Goal: Transaction & Acquisition: Purchase product/service

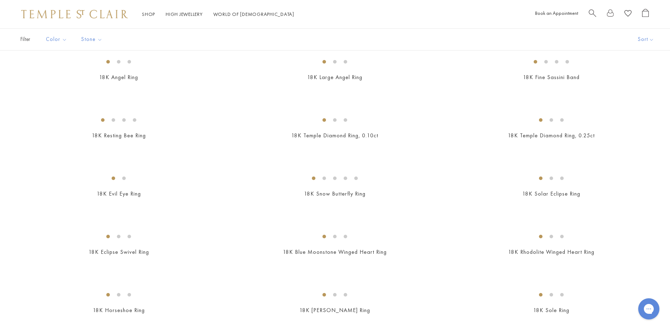
scroll to position [530, 0]
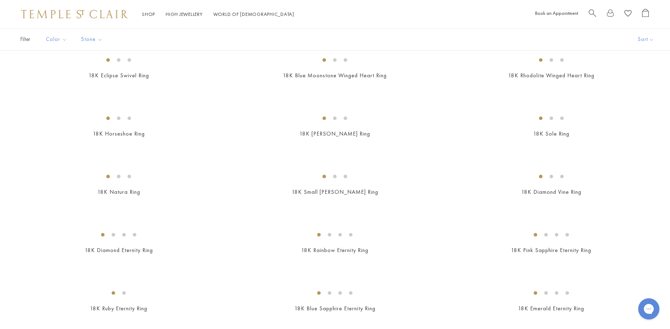
click at [0, 0] on img at bounding box center [0, 0] width 0 height 0
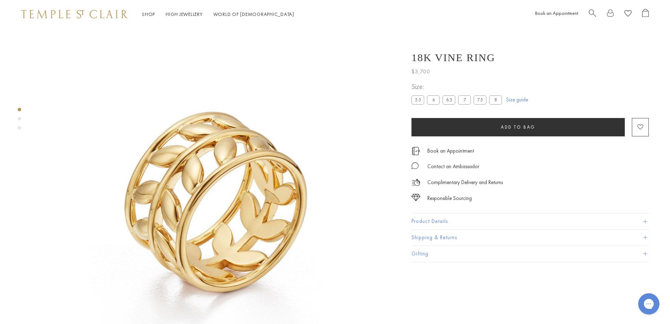
click at [498, 102] on label "8" at bounding box center [495, 99] width 13 height 9
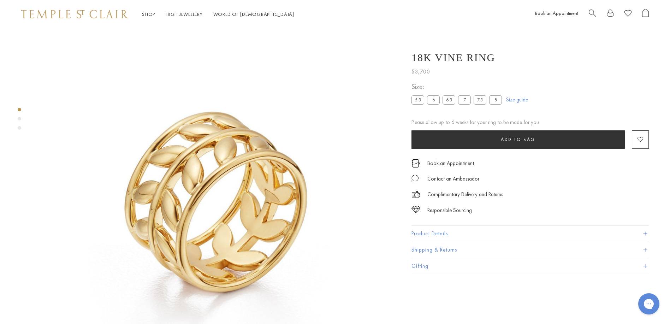
click at [481, 100] on label "7.5" at bounding box center [480, 99] width 13 height 9
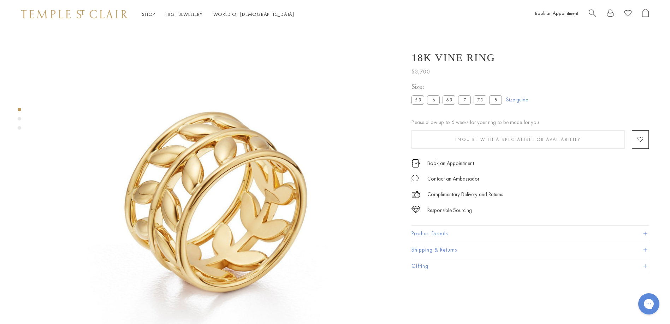
click at [465, 101] on label "7" at bounding box center [464, 99] width 13 height 9
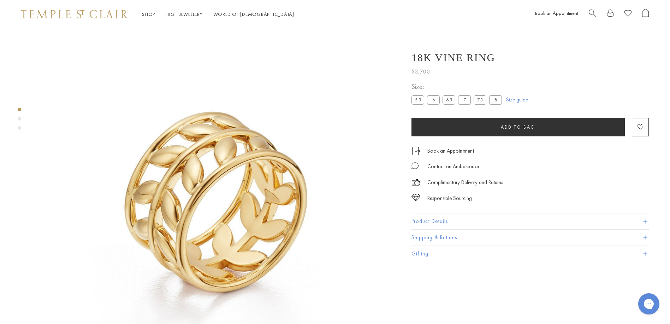
click at [449, 102] on label "6.5" at bounding box center [449, 99] width 13 height 9
click at [433, 101] on label "6" at bounding box center [433, 99] width 13 height 9
click at [421, 100] on label "5.5" at bounding box center [418, 99] width 13 height 9
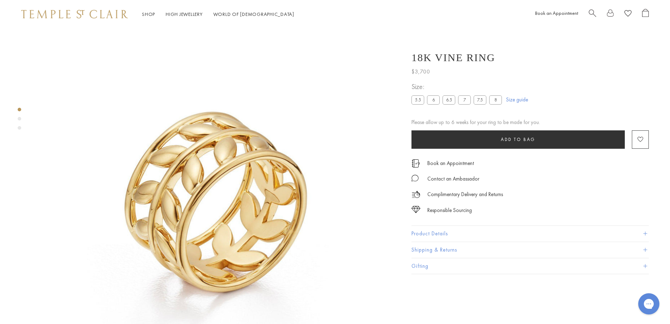
click at [494, 100] on label "8" at bounding box center [495, 99] width 13 height 9
